Goal: Task Accomplishment & Management: Use online tool/utility

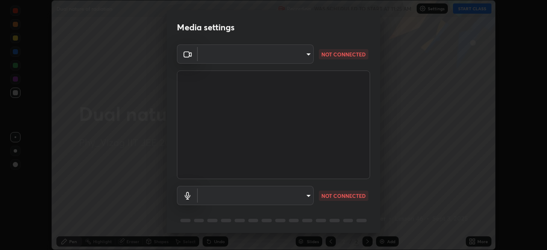
scroll to position [30, 0]
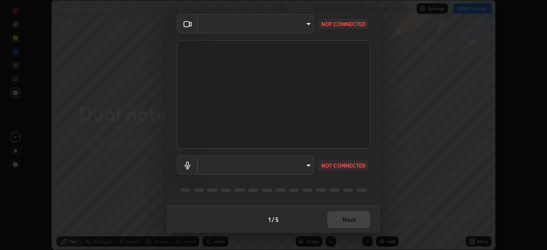
type input "b7708c8938eb645677ea8461e7e65ca52b5b38e867a8e1cbb7878e4040da6199"
type input "default"
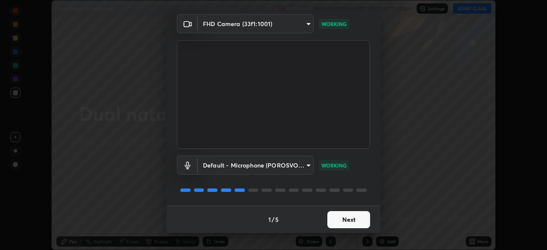
click at [349, 216] on button "Next" at bounding box center [348, 219] width 43 height 17
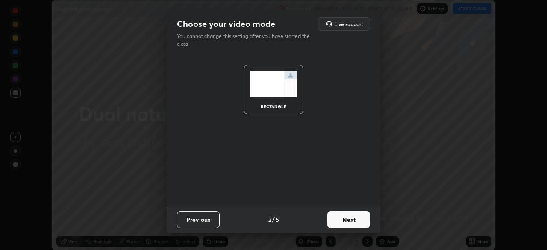
scroll to position [0, 0]
click at [342, 216] on button "Next" at bounding box center [348, 219] width 43 height 17
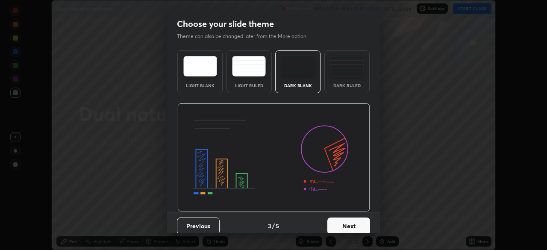
click at [346, 83] on div "Dark Ruled" at bounding box center [347, 85] width 34 height 4
click at [346, 225] on button "Next" at bounding box center [348, 225] width 43 height 17
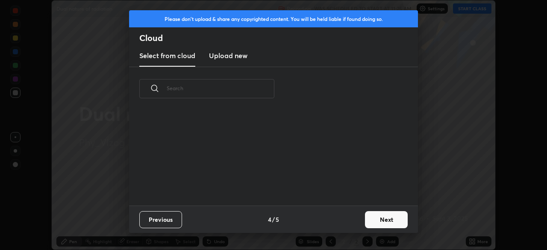
click at [377, 219] on button "Next" at bounding box center [386, 219] width 43 height 17
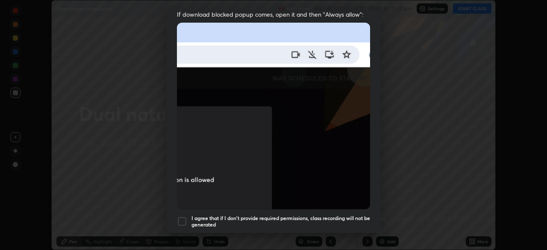
scroll to position [179, 0]
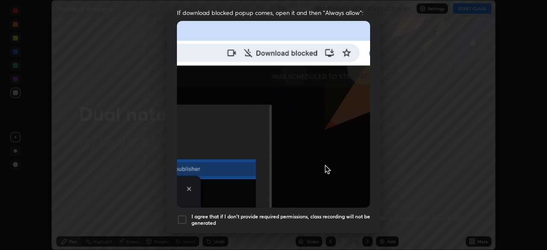
click at [187, 214] on div at bounding box center [182, 219] width 10 height 10
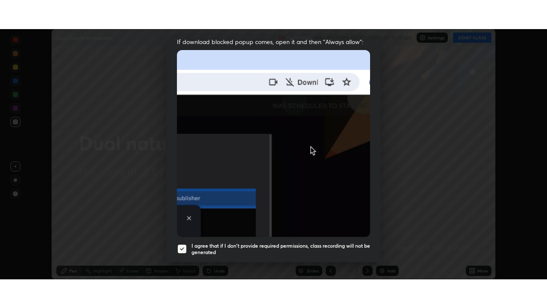
scroll to position [205, 0]
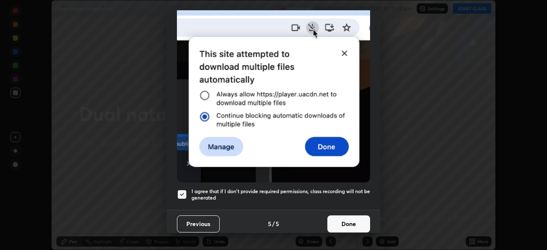
click at [341, 221] on button "Done" at bounding box center [348, 223] width 43 height 17
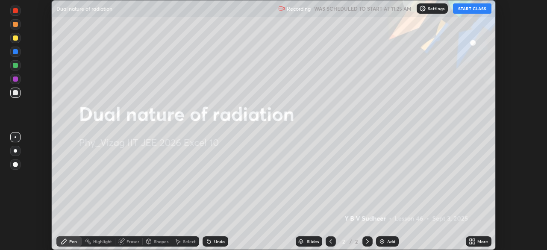
click at [384, 241] on img at bounding box center [382, 241] width 7 height 7
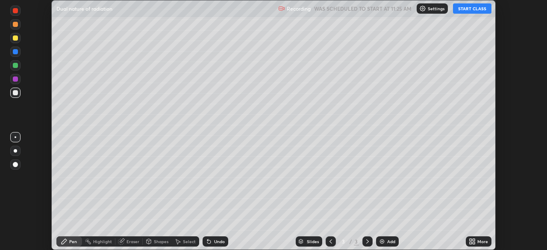
click at [472, 239] on icon at bounding box center [470, 240] width 2 height 2
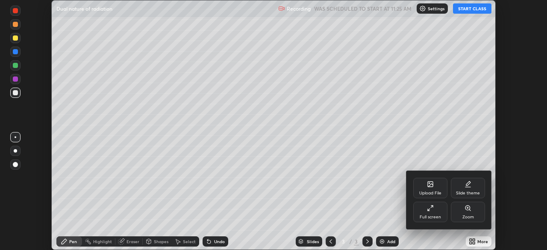
click at [434, 210] on div "Full screen" at bounding box center [430, 212] width 34 height 21
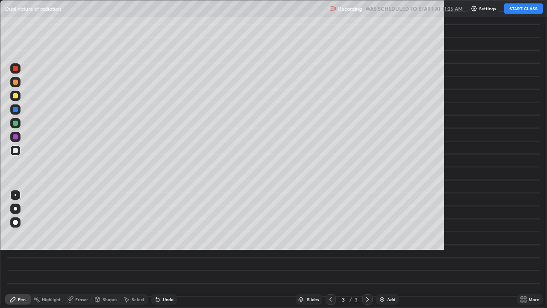
scroll to position [308, 547]
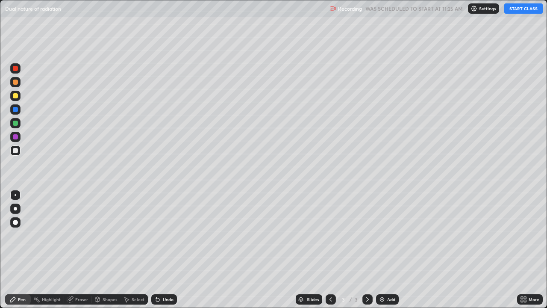
click at [511, 11] on button "START CLASS" at bounding box center [523, 8] width 38 height 10
click at [19, 208] on div at bounding box center [15, 208] width 10 height 10
click at [161, 249] on div "Undo" at bounding box center [164, 299] width 26 height 10
click at [156, 249] on icon at bounding box center [156, 297] width 1 height 1
click at [106, 249] on div "Shapes" at bounding box center [110, 299] width 15 height 4
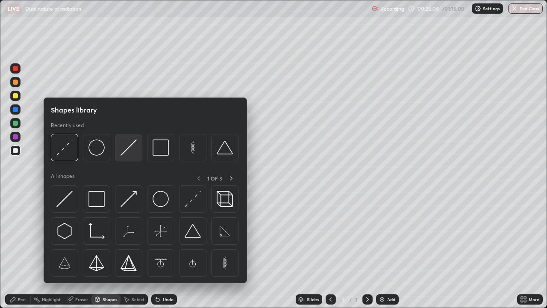
click at [133, 150] on img at bounding box center [128, 147] width 16 height 16
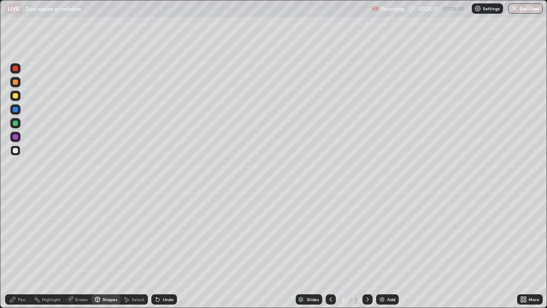
click at [29, 249] on div "Pen" at bounding box center [18, 299] width 26 height 10
click at [19, 96] on div at bounding box center [15, 96] width 10 height 10
click at [16, 136] on div at bounding box center [15, 136] width 5 height 5
click at [18, 68] on div at bounding box center [15, 68] width 5 height 5
click at [17, 138] on div at bounding box center [15, 136] width 5 height 5
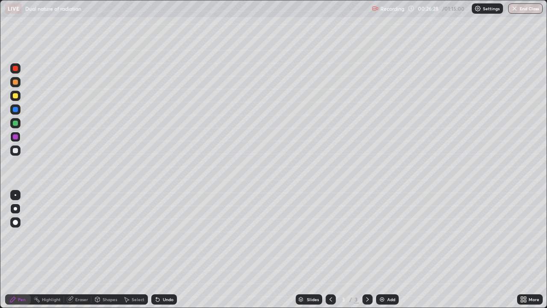
click at [12, 70] on div at bounding box center [15, 68] width 10 height 10
click at [169, 249] on div "Undo" at bounding box center [168, 299] width 11 height 4
click at [107, 249] on div "Shapes" at bounding box center [110, 299] width 15 height 4
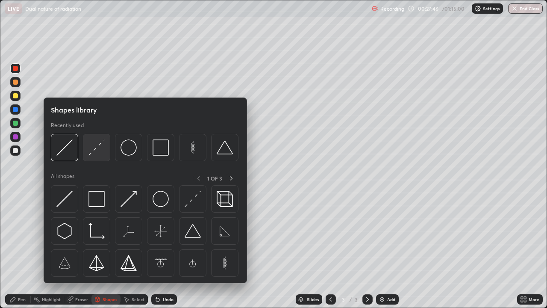
click at [103, 149] on img at bounding box center [96, 147] width 16 height 16
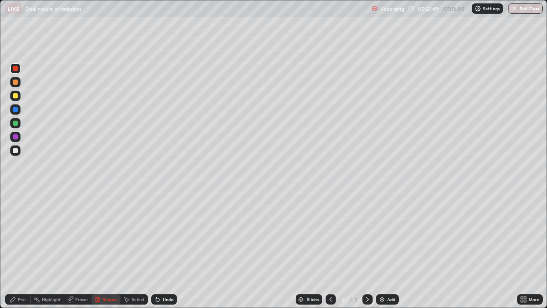
click at [19, 249] on div "Pen" at bounding box center [22, 299] width 8 height 4
click at [25, 249] on div "Pen" at bounding box center [18, 299] width 26 height 10
click at [380, 249] on img at bounding box center [382, 299] width 7 height 7
click at [163, 249] on div "Undo" at bounding box center [168, 299] width 11 height 4
click at [164, 249] on div "Undo" at bounding box center [168, 299] width 11 height 4
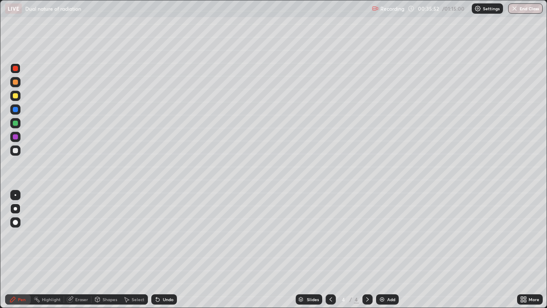
click at [16, 151] on div at bounding box center [15, 150] width 5 height 5
click at [161, 249] on div "Undo" at bounding box center [164, 299] width 26 height 10
click at [167, 249] on div "Undo" at bounding box center [168, 299] width 11 height 4
click at [173, 249] on div "Undo" at bounding box center [164, 299] width 26 height 10
click at [174, 249] on div "Undo" at bounding box center [164, 299] width 26 height 10
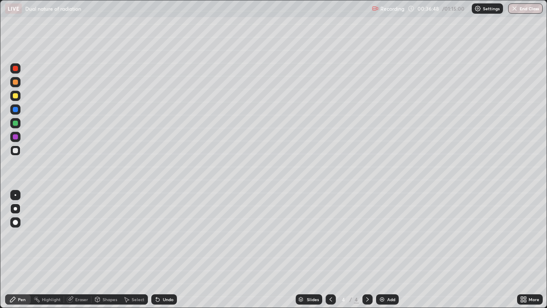
click at [164, 249] on div "Undo" at bounding box center [168, 299] width 11 height 4
click at [165, 249] on div "Undo" at bounding box center [168, 299] width 11 height 4
click at [166, 249] on div "Undo" at bounding box center [168, 299] width 11 height 4
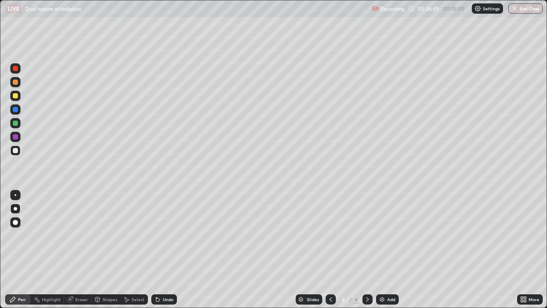
click at [167, 249] on div "Undo" at bounding box center [168, 299] width 11 height 4
click at [77, 249] on div "Eraser" at bounding box center [81, 299] width 13 height 4
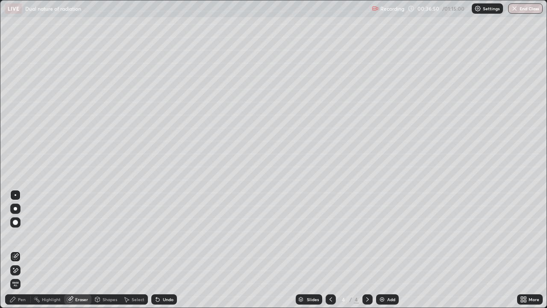
click at [15, 249] on span "Erase all" at bounding box center [15, 283] width 9 height 5
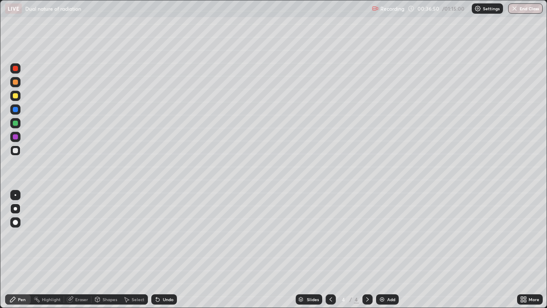
click at [20, 249] on div "Pen" at bounding box center [22, 299] width 8 height 4
click at [70, 249] on icon at bounding box center [70, 298] width 5 height 4
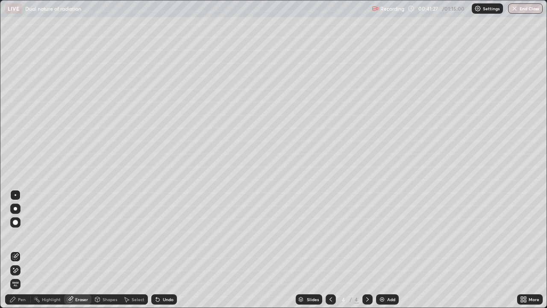
click at [15, 249] on icon at bounding box center [15, 270] width 7 height 7
click at [16, 249] on icon at bounding box center [15, 256] width 7 height 7
click at [16, 249] on icon at bounding box center [12, 299] width 7 height 7
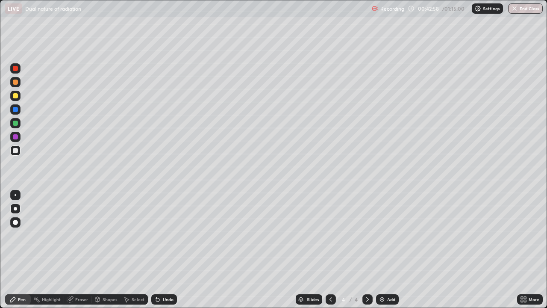
click at [168, 249] on div "Undo" at bounding box center [168, 299] width 11 height 4
click at [380, 249] on img at bounding box center [382, 299] width 7 height 7
click at [158, 249] on icon at bounding box center [157, 299] width 7 height 7
click at [158, 249] on icon at bounding box center [157, 299] width 3 height 3
click at [160, 249] on div "Undo" at bounding box center [164, 299] width 26 height 10
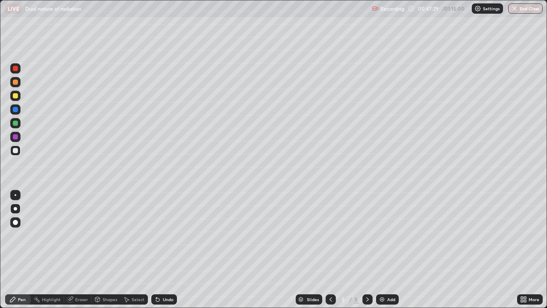
click at [163, 249] on div "Undo" at bounding box center [164, 299] width 26 height 10
click at [108, 249] on div "Shapes" at bounding box center [105, 299] width 29 height 10
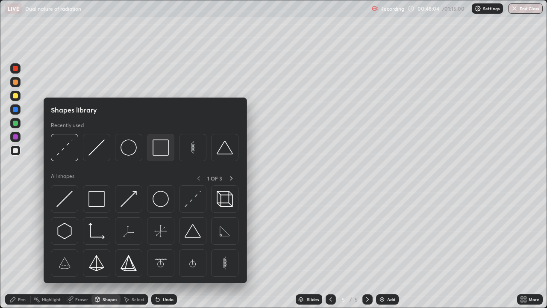
click at [158, 150] on img at bounding box center [161, 147] width 16 height 16
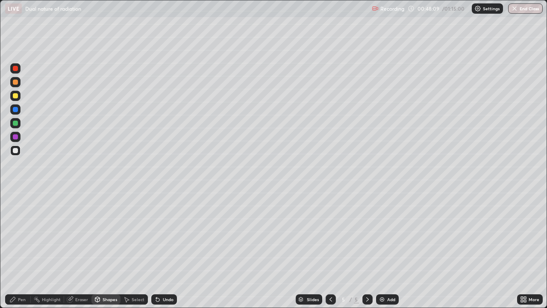
click at [21, 249] on div "Pen" at bounding box center [22, 299] width 8 height 4
click at [17, 98] on div at bounding box center [15, 95] width 5 height 5
click at [165, 249] on div "Undo" at bounding box center [168, 299] width 11 height 4
click at [166, 249] on div "Undo" at bounding box center [168, 299] width 11 height 4
click at [104, 249] on div "Shapes" at bounding box center [110, 299] width 15 height 4
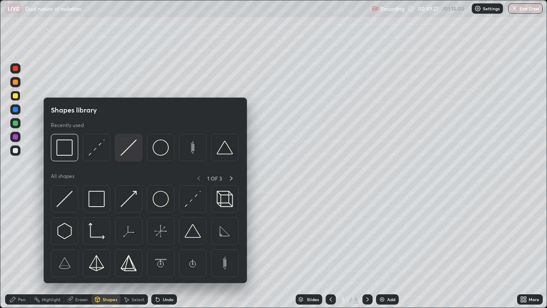
click at [132, 152] on img at bounding box center [128, 147] width 16 height 16
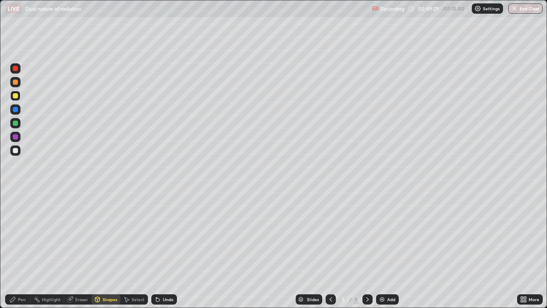
click at [26, 249] on div "Pen" at bounding box center [18, 299] width 26 height 10
click at [383, 249] on img at bounding box center [382, 299] width 7 height 7
click at [164, 249] on div "Undo" at bounding box center [168, 299] width 11 height 4
click at [80, 249] on div "Eraser" at bounding box center [81, 299] width 13 height 4
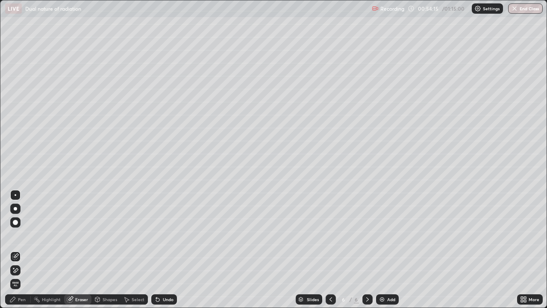
click at [23, 249] on div "Pen" at bounding box center [22, 299] width 8 height 4
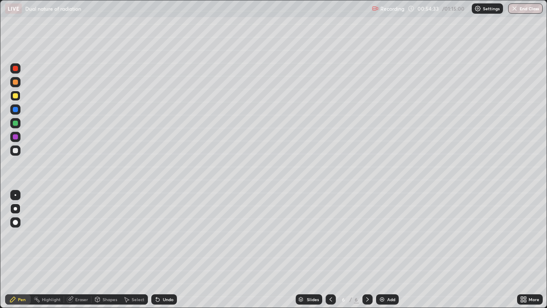
click at [17, 150] on div at bounding box center [15, 150] width 5 height 5
click at [117, 249] on div "Shapes" at bounding box center [105, 298] width 29 height 17
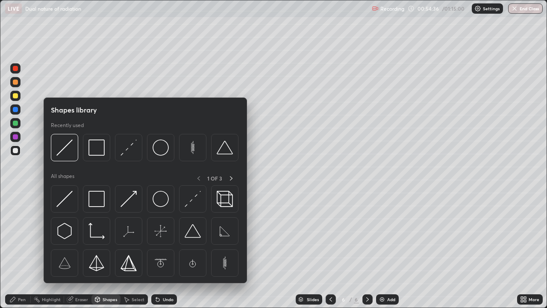
click at [125, 249] on div "Select" at bounding box center [133, 299] width 27 height 10
click at [202, 249] on div "Slides 6 / 6 Add" at bounding box center [347, 298] width 340 height 17
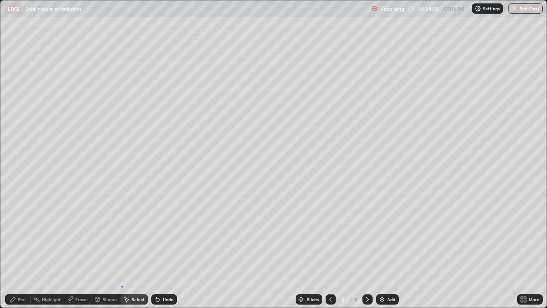
click at [121, 249] on div "0 ° Undo Copy Duplicate Duplicate to new slide Delete" at bounding box center [273, 153] width 546 height 307
click at [18, 249] on div "Pen" at bounding box center [22, 299] width 8 height 4
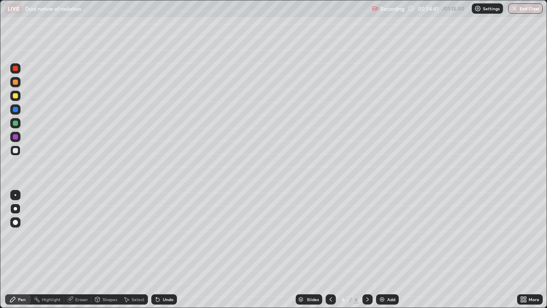
click at [124, 249] on div "Select" at bounding box center [133, 298] width 27 height 17
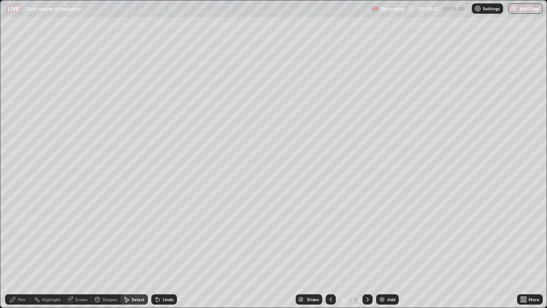
click at [117, 249] on div "0 ° Undo Copy Duplicate Duplicate to new slide Delete" at bounding box center [273, 153] width 546 height 307
click at [24, 249] on div "Pen" at bounding box center [22, 299] width 8 height 4
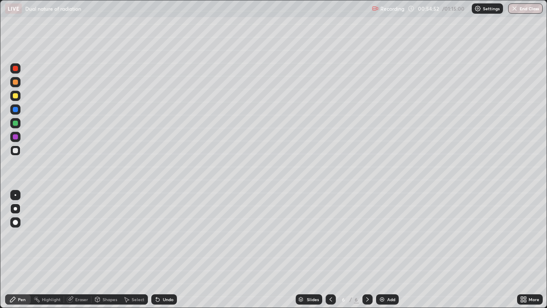
click at [106, 249] on div "Shapes" at bounding box center [110, 299] width 15 height 4
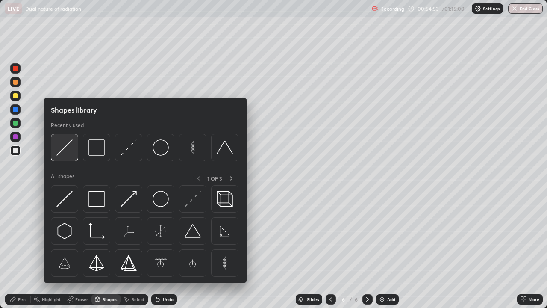
click at [72, 141] on img at bounding box center [64, 147] width 16 height 16
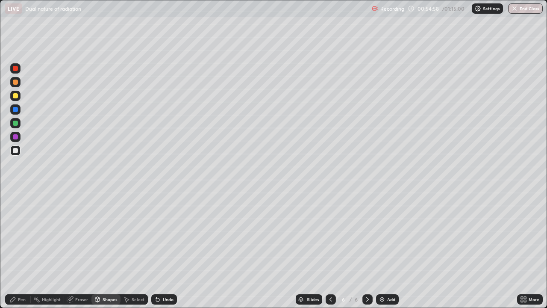
click at [23, 249] on div "Pen" at bounding box center [22, 299] width 8 height 4
click at [105, 249] on div "Shapes" at bounding box center [110, 299] width 15 height 4
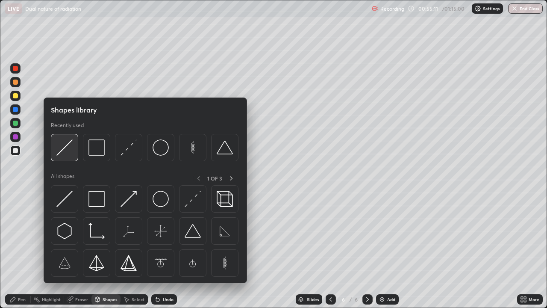
click at [66, 151] on img at bounding box center [64, 147] width 16 height 16
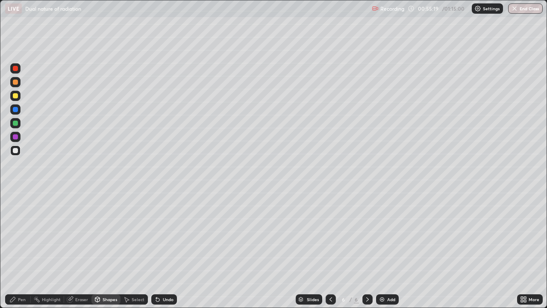
click at [21, 249] on div "Pen" at bounding box center [22, 299] width 8 height 4
click at [75, 249] on div "Eraser" at bounding box center [81, 299] width 13 height 4
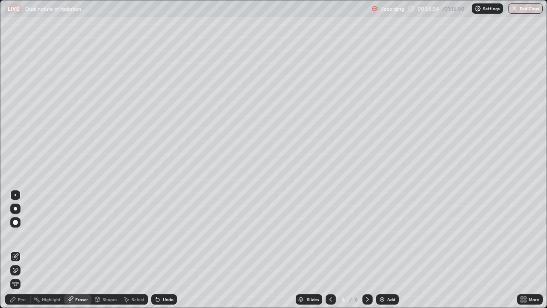
click at [25, 249] on div "Pen" at bounding box center [22, 299] width 8 height 4
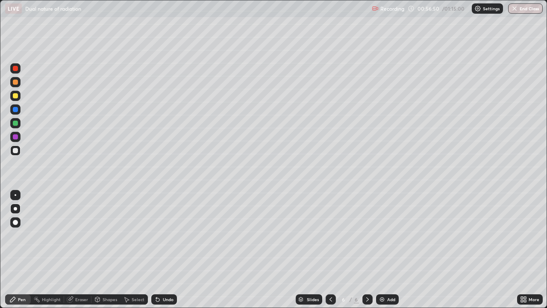
click at [386, 249] on div "Add" at bounding box center [387, 299] width 23 height 10
click at [330, 249] on icon at bounding box center [330, 299] width 7 height 7
click at [329, 249] on icon at bounding box center [330, 299] width 7 height 7
click at [367, 249] on icon at bounding box center [367, 299] width 7 height 7
click at [366, 249] on icon at bounding box center [367, 299] width 7 height 7
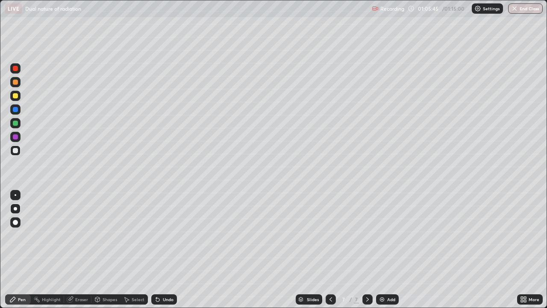
click at [13, 223] on div at bounding box center [15, 222] width 5 height 5
click at [39, 249] on icon at bounding box center [36, 299] width 7 height 7
click at [14, 249] on icon at bounding box center [12, 299] width 7 height 7
click at [37, 249] on rect at bounding box center [37, 300] width 4 height 4
click at [14, 249] on icon at bounding box center [15, 270] width 7 height 7
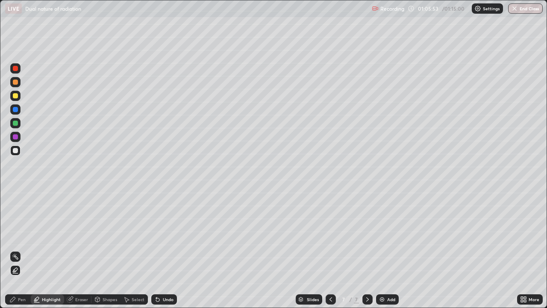
click at [19, 249] on div "Pen" at bounding box center [22, 299] width 8 height 4
click at [71, 249] on icon at bounding box center [70, 298] width 5 height 4
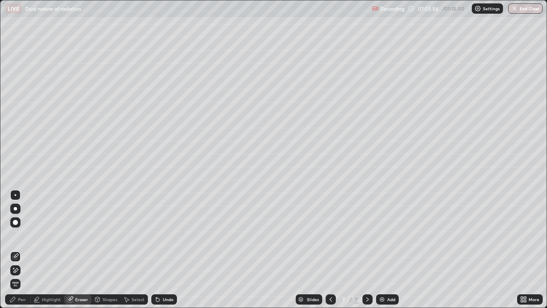
click at [330, 249] on icon at bounding box center [330, 299] width 7 height 7
click at [13, 249] on icon at bounding box center [15, 270] width 7 height 7
click at [370, 249] on div at bounding box center [367, 299] width 10 height 10
click at [13, 249] on icon at bounding box center [15, 270] width 7 height 7
click at [16, 249] on icon at bounding box center [16, 255] width 5 height 4
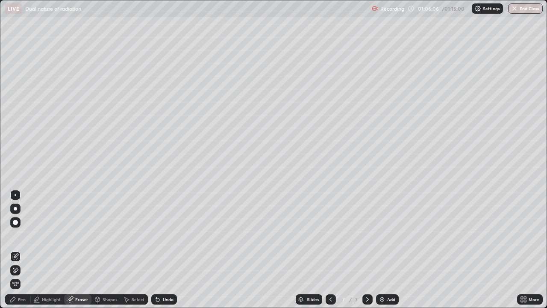
click at [156, 249] on icon at bounding box center [156, 297] width 1 height 1
click at [14, 249] on icon at bounding box center [13, 267] width 1 height 1
click at [156, 249] on icon at bounding box center [157, 299] width 3 height 3
click at [158, 249] on icon at bounding box center [157, 299] width 3 height 3
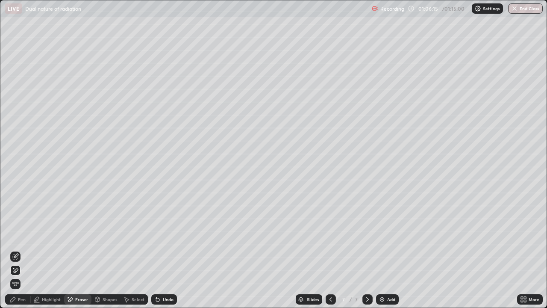
click at [157, 249] on icon at bounding box center [157, 299] width 3 height 3
click at [158, 249] on icon at bounding box center [157, 299] width 3 height 3
click at [156, 249] on icon at bounding box center [157, 299] width 3 height 3
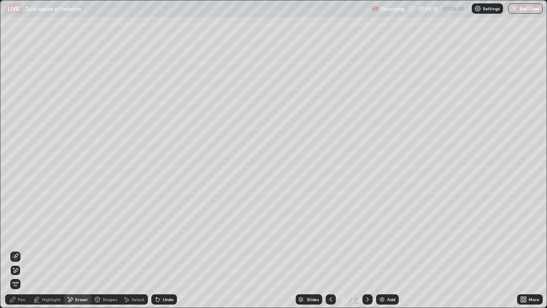
click at [158, 249] on icon at bounding box center [157, 299] width 7 height 7
click at [14, 249] on icon at bounding box center [16, 255] width 5 height 4
click at [334, 249] on div at bounding box center [331, 298] width 10 height 17
click at [160, 249] on div "Undo" at bounding box center [164, 299] width 26 height 10
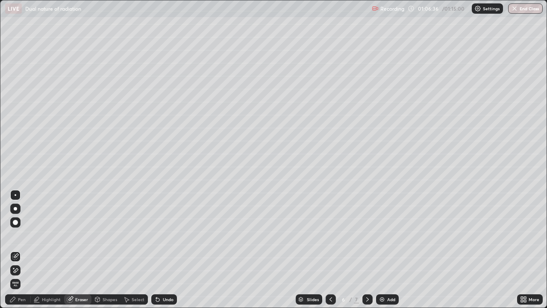
click at [20, 249] on div "Pen" at bounding box center [22, 299] width 8 height 4
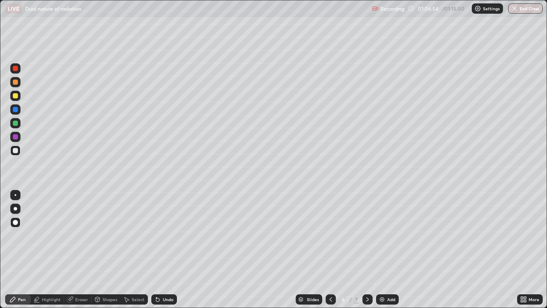
click at [331, 249] on icon at bounding box center [330, 299] width 7 height 7
click at [367, 249] on icon at bounding box center [367, 299] width 7 height 7
click at [165, 249] on div "Undo" at bounding box center [164, 299] width 26 height 10
click at [151, 249] on div "Undo" at bounding box center [164, 299] width 26 height 10
click at [186, 249] on div "Slides 6 / 7 Add" at bounding box center [347, 298] width 340 height 17
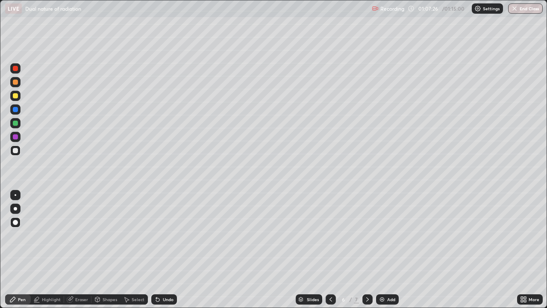
click at [535, 12] on button "End Class" at bounding box center [525, 8] width 35 height 10
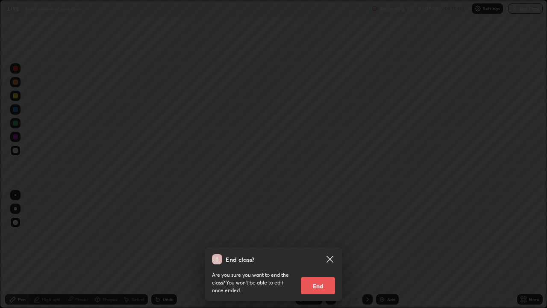
click at [317, 249] on button "End" at bounding box center [318, 285] width 34 height 17
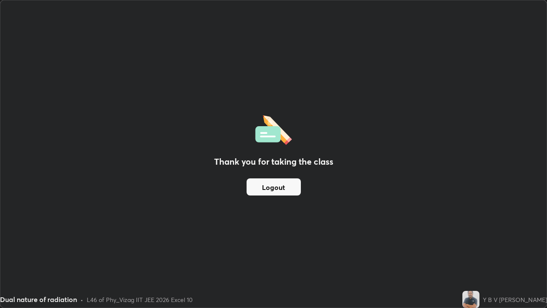
click at [337, 249] on div "Thank you for taking the class Logout" at bounding box center [273, 153] width 546 height 307
click at [247, 191] on button "Logout" at bounding box center [273, 186] width 54 height 17
click at [275, 170] on div "Thank you for taking the class Logout" at bounding box center [273, 153] width 546 height 307
click at [333, 232] on div "Thank you for taking the class Logout" at bounding box center [273, 153] width 546 height 307
